Goal: Information Seeking & Learning: Learn about a topic

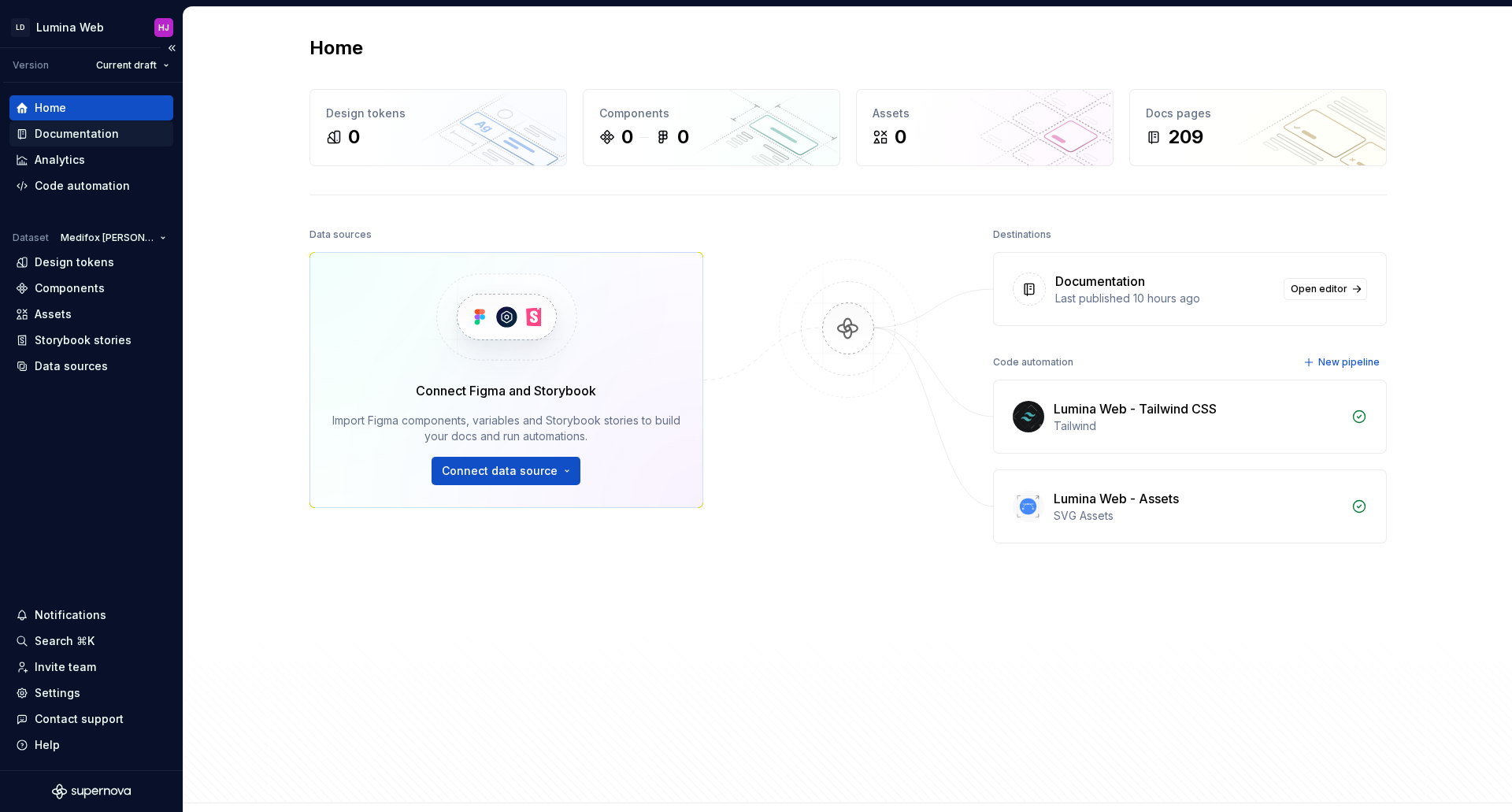
click at [83, 138] on div "Documentation" at bounding box center [77, 134] width 84 height 16
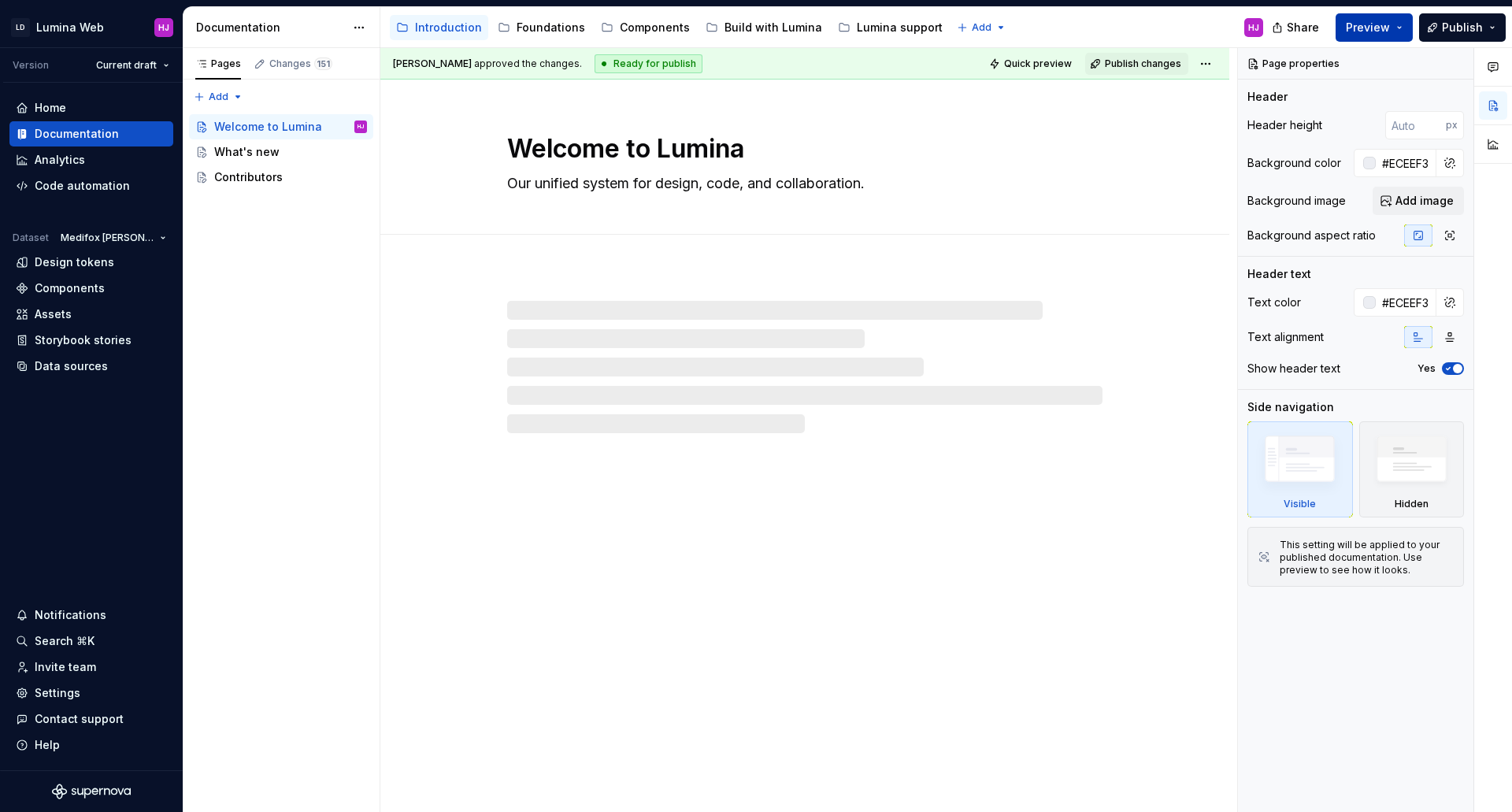
click at [1368, 25] on span "Preview" at bounding box center [1368, 27] width 44 height 16
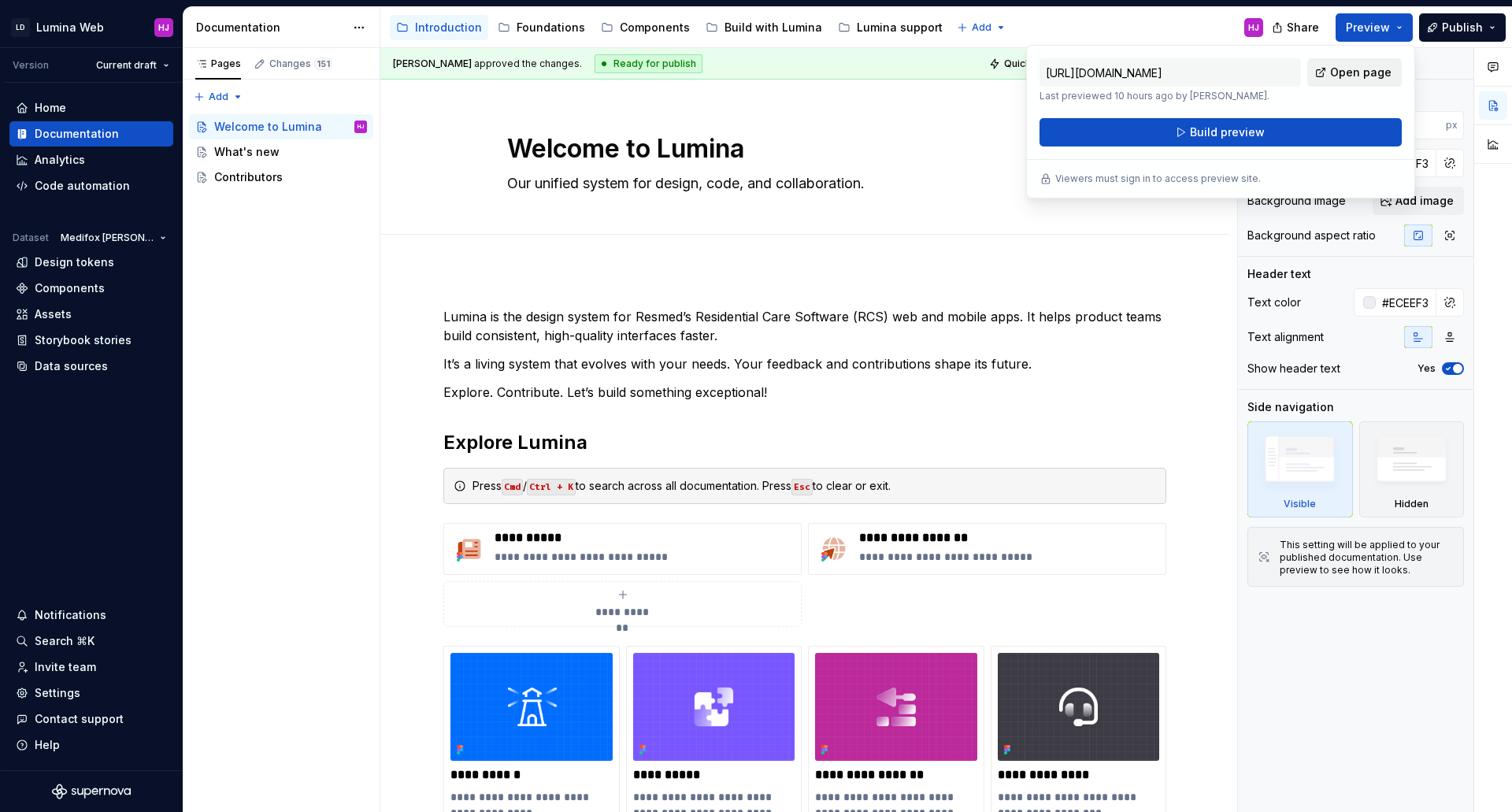
click at [1358, 69] on span "Open page" at bounding box center [1360, 72] width 62 height 16
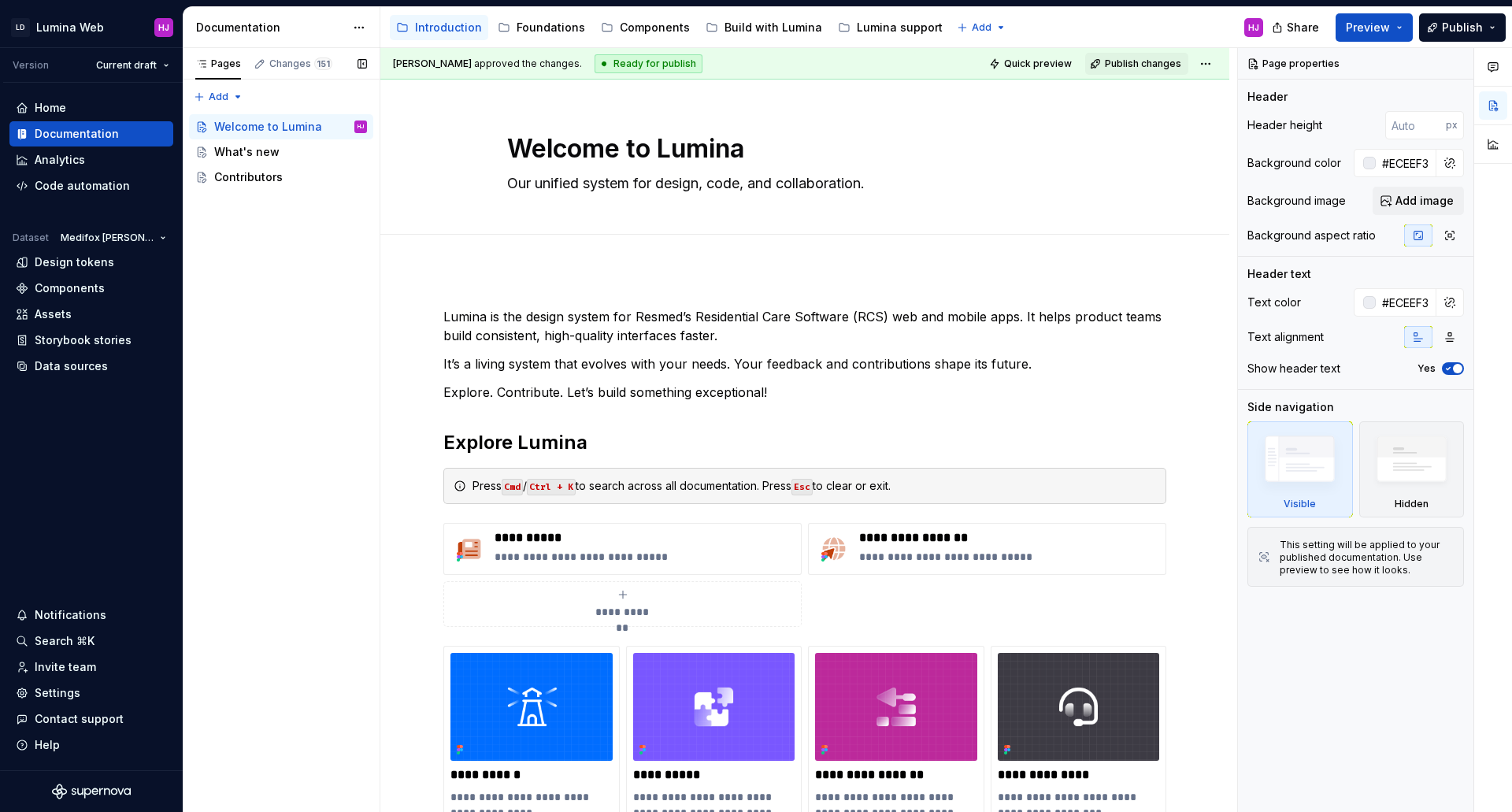
click at [335, 340] on div "Pages Changes 151 Add Accessibility guide for tree Page tree. Navigate the tree…" at bounding box center [281, 430] width 197 height 764
type textarea "*"
